Goal: Navigation & Orientation: Find specific page/section

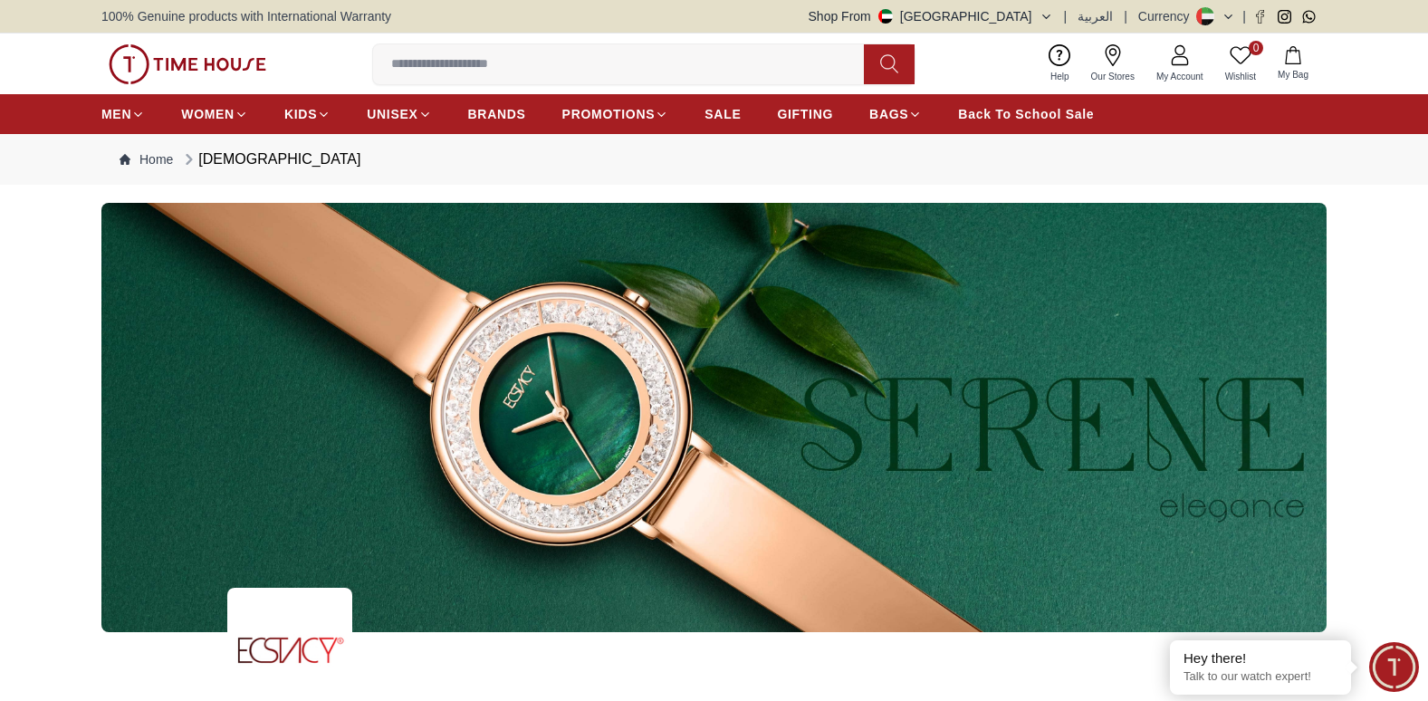
click at [1228, 14] on icon at bounding box center [1229, 17] width 14 height 14
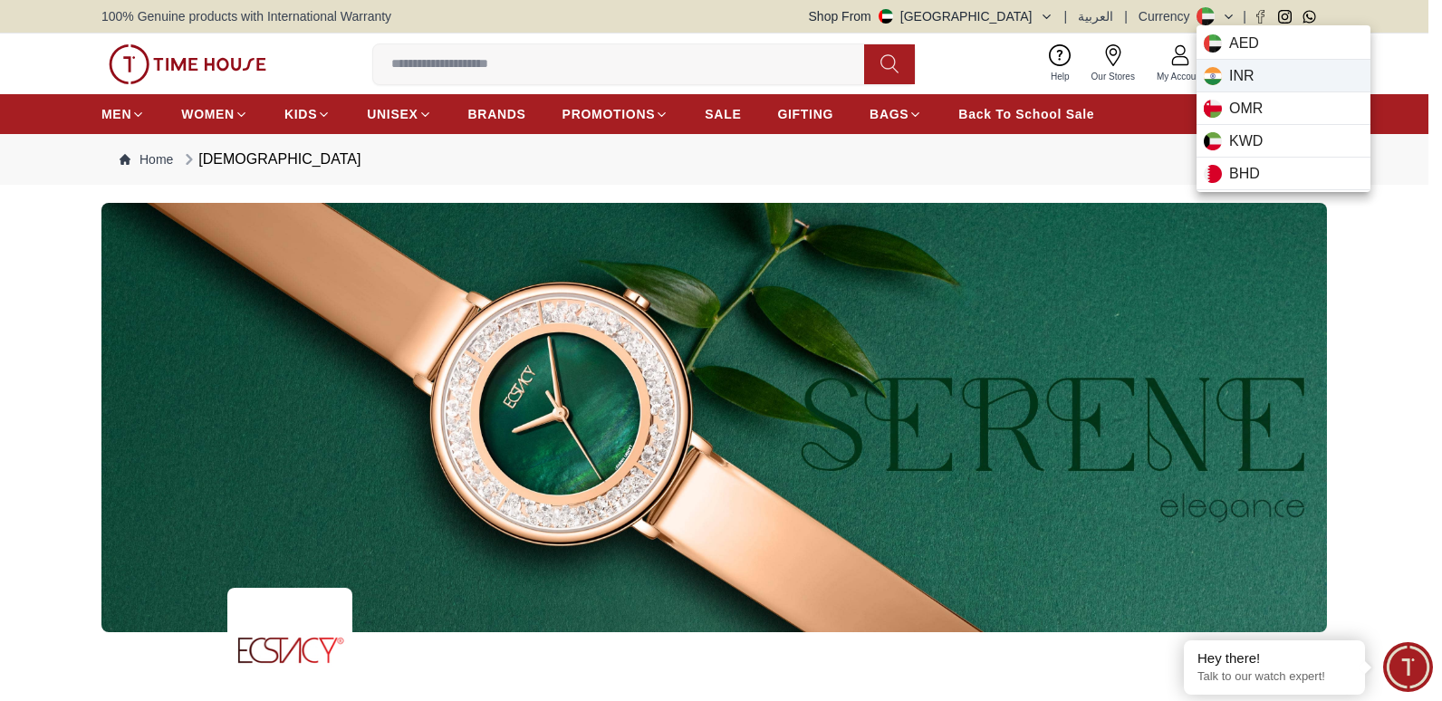
click at [1236, 66] on span "INR" at bounding box center [1241, 76] width 25 height 22
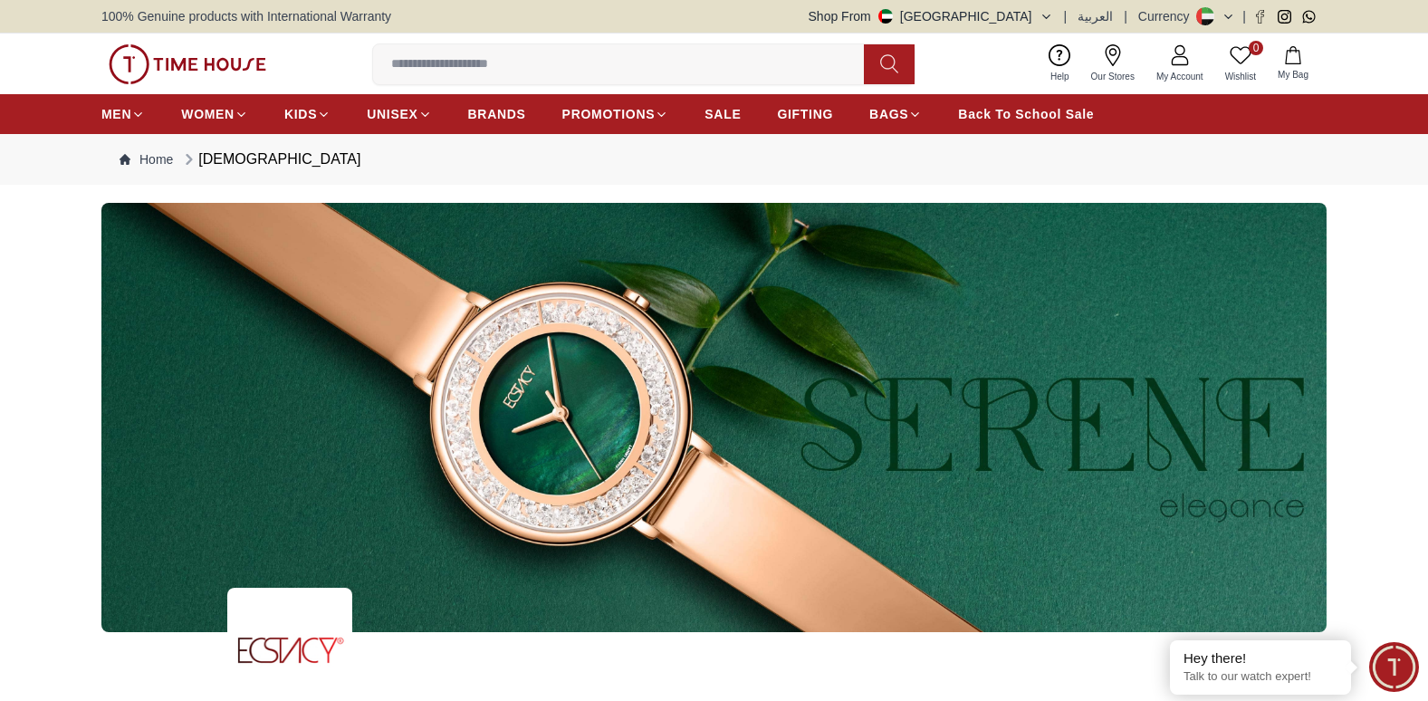
click at [1231, 14] on icon at bounding box center [1229, 17] width 14 height 14
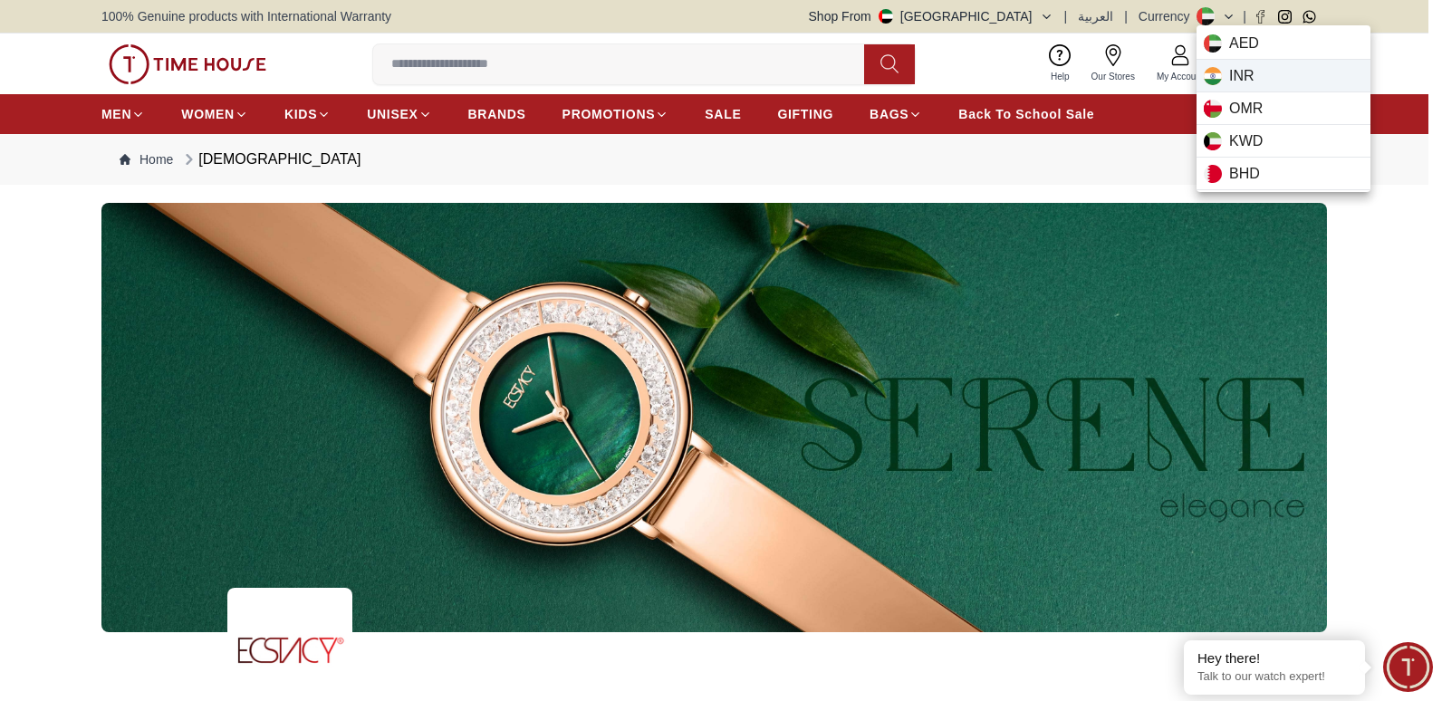
click at [1236, 78] on span "INR" at bounding box center [1241, 76] width 25 height 22
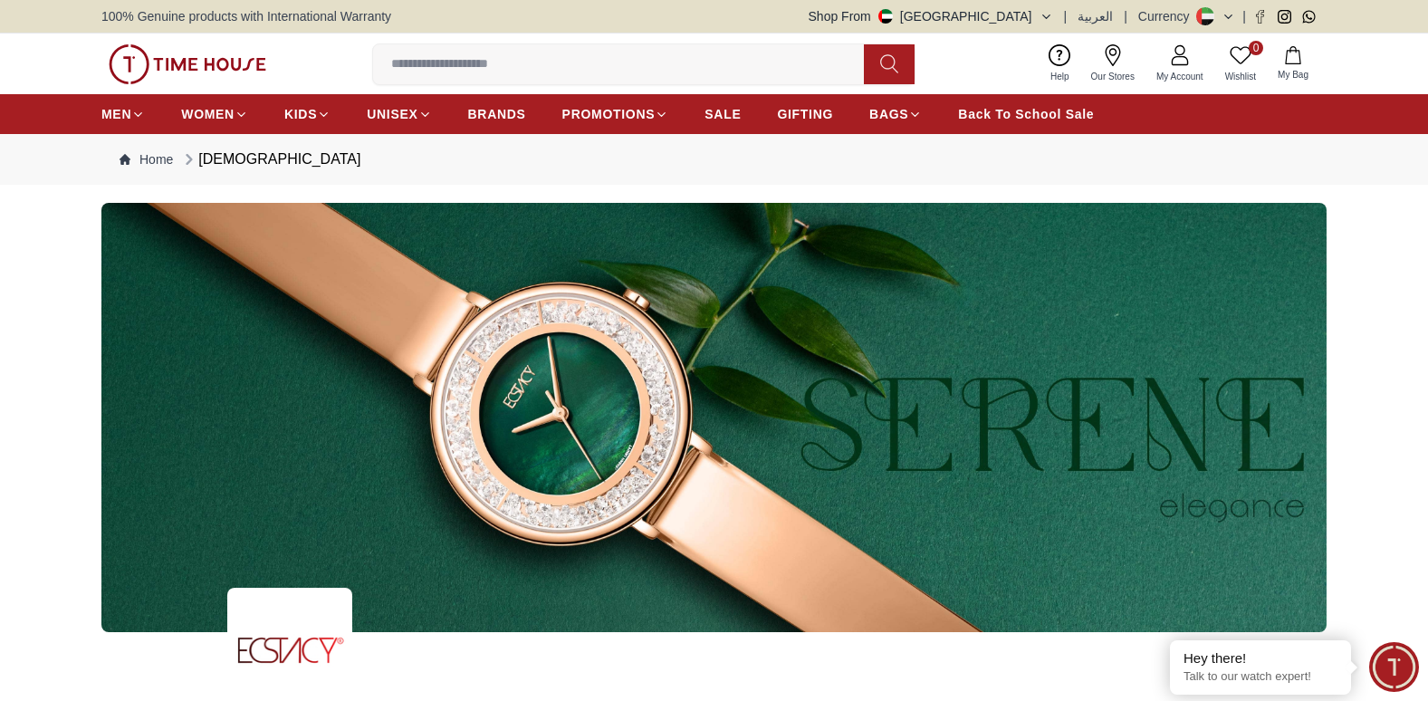
click at [1046, 9] on button "Shop From [GEOGRAPHIC_DATA]" at bounding box center [931, 16] width 244 height 18
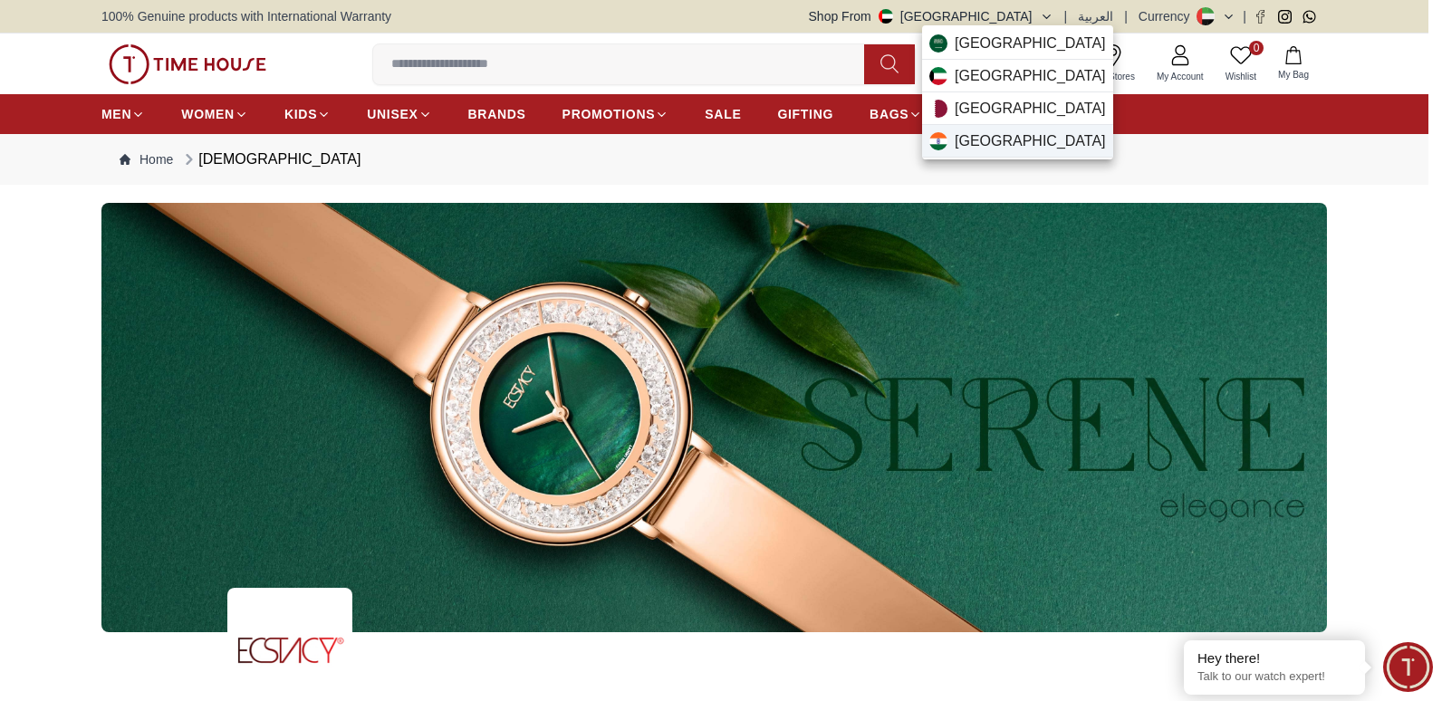
click at [1023, 134] on div "[GEOGRAPHIC_DATA]" at bounding box center [1017, 141] width 191 height 33
